Goal: Find contact information: Find contact information

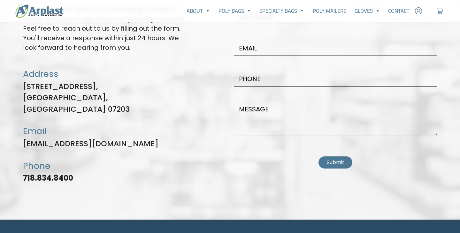
scroll to position [1888, 0]
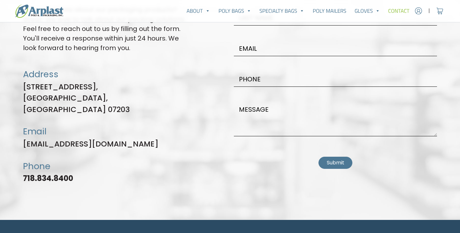
click at [402, 10] on link "Contact" at bounding box center [399, 10] width 30 height 13
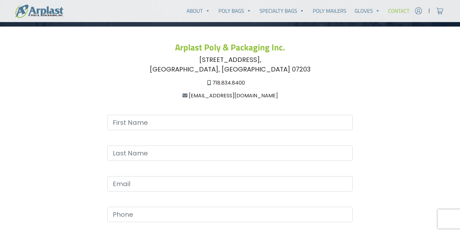
scroll to position [147, 0]
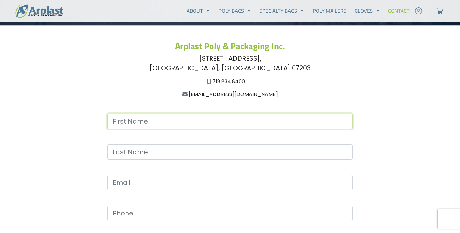
click at [257, 122] on input "Contact form" at bounding box center [230, 121] width 246 height 15
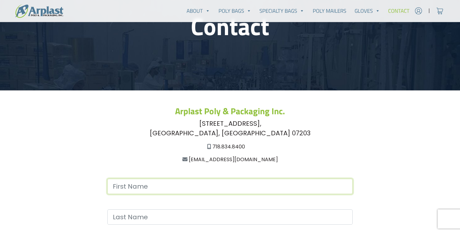
scroll to position [80, 0]
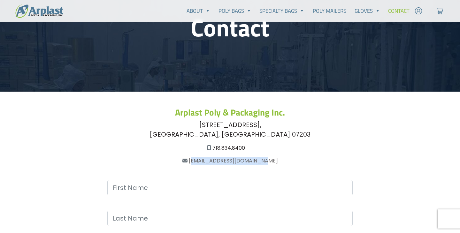
drag, startPoint x: 273, startPoint y: 163, endPoint x: 199, endPoint y: 162, distance: 74.2
click at [199, 162] on div "[EMAIL_ADDRESS][DOMAIN_NAME]" at bounding box center [230, 161] width 414 height 8
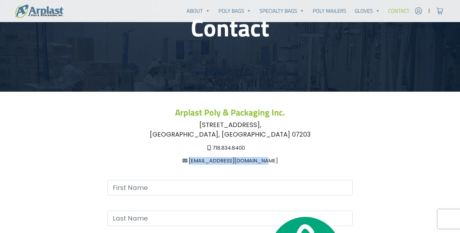
copy link "[EMAIL_ADDRESS][DOMAIN_NAME]"
